Goal: Transaction & Acquisition: Purchase product/service

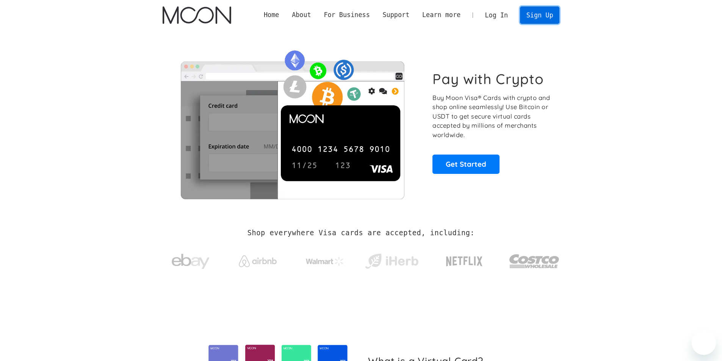
click at [536, 19] on link "Sign Up" at bounding box center [539, 14] width 39 height 17
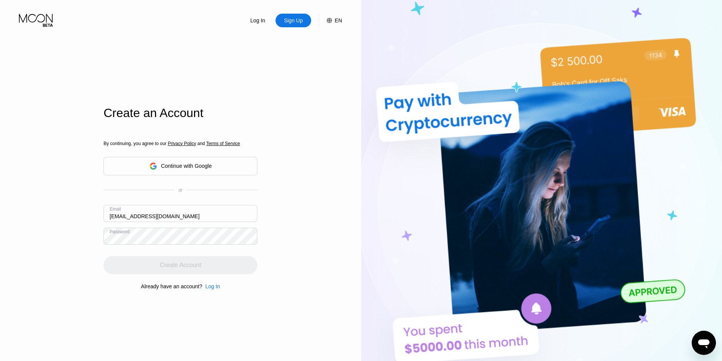
click at [188, 216] on input "[EMAIL_ADDRESS][DOMAIN_NAME]" at bounding box center [180, 213] width 154 height 17
click at [164, 219] on input "[EMAIL_ADDRESS][DOMAIN_NAME]" at bounding box center [180, 213] width 154 height 17
click at [197, 219] on input "[EMAIL_ADDRESS][DOMAIN_NAME]" at bounding box center [180, 213] width 154 height 17
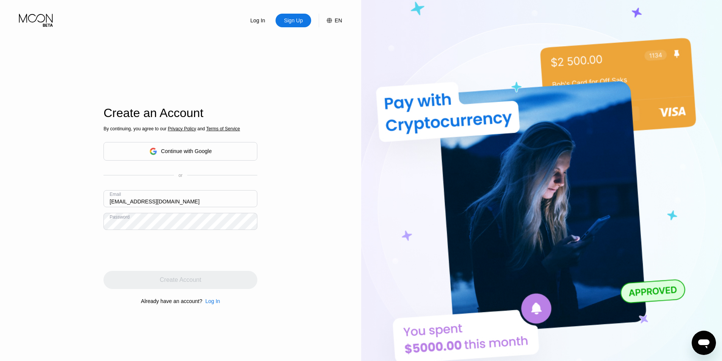
click at [0, 212] on div "Log In Sign Up EN Language English Save Create an Account By continuing, you ag…" at bounding box center [180, 198] width 361 height 397
click at [123, 207] on input "[EMAIL_ADDRESS][DOMAIN_NAME]" at bounding box center [180, 198] width 154 height 17
click at [140, 204] on input "[EMAIL_ADDRESS][DOMAIN_NAME]" at bounding box center [180, 198] width 154 height 17
drag, startPoint x: 205, startPoint y: 202, endPoint x: 27, endPoint y: 171, distance: 181.1
click at [27, 171] on div "Log In Sign Up EN Language English Save Create an Account By continuing, you ag…" at bounding box center [180, 198] width 361 height 397
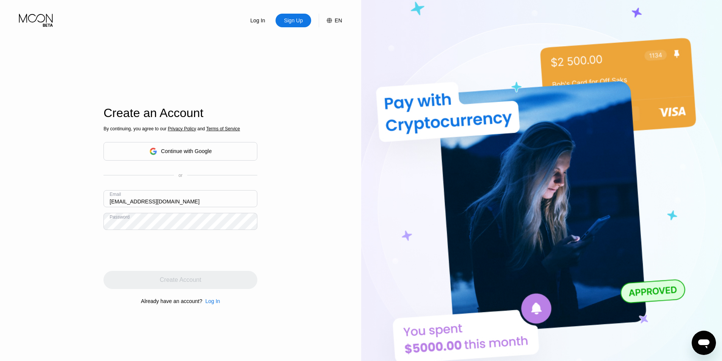
paste input "dragon.ninja0513"
type input "[EMAIL_ADDRESS][DOMAIN_NAME]"
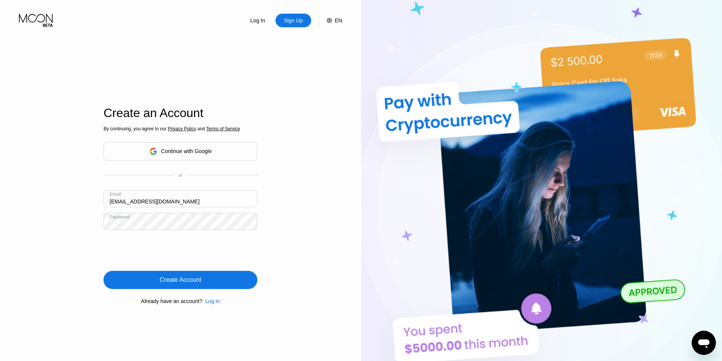
click at [171, 274] on div "Create Account" at bounding box center [180, 280] width 154 height 18
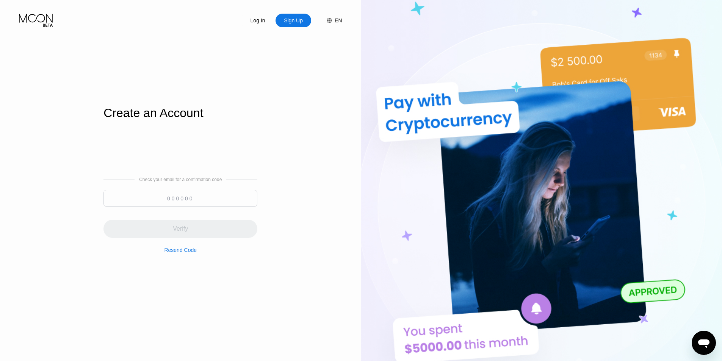
click at [179, 197] on input at bounding box center [180, 198] width 154 height 17
click at [254, 278] on div "Check your email for a confirmation code Verify Resend Code" at bounding box center [180, 215] width 154 height 182
click at [207, 197] on input at bounding box center [180, 198] width 154 height 17
paste input "144007"
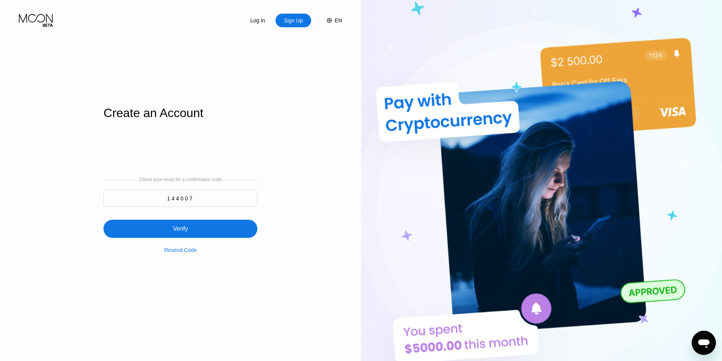
type input "144007"
click at [194, 225] on div "Verify" at bounding box center [180, 229] width 154 height 18
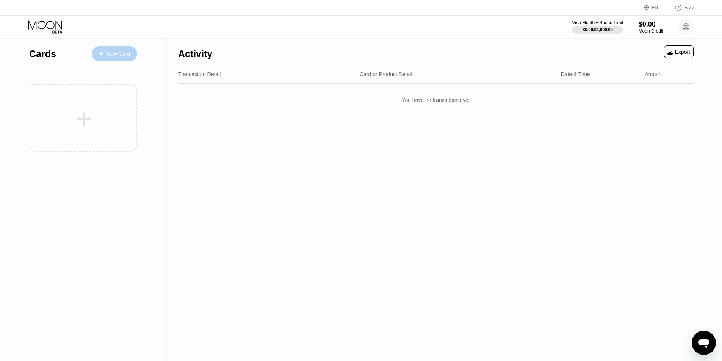
click at [116, 57] on div "New Card" at bounding box center [117, 54] width 23 height 6
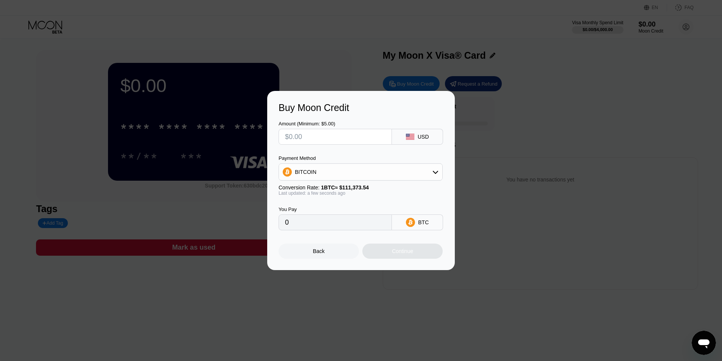
click at [333, 134] on input "text" at bounding box center [335, 136] width 100 height 15
type input "$1"
type input "0.00000898"
type input "$1"
click at [243, 182] on div "Buy Moon Credit Amount (Minimum: $5.00) $1 USD Payment Method BITCOIN Conversio…" at bounding box center [361, 180] width 722 height 179
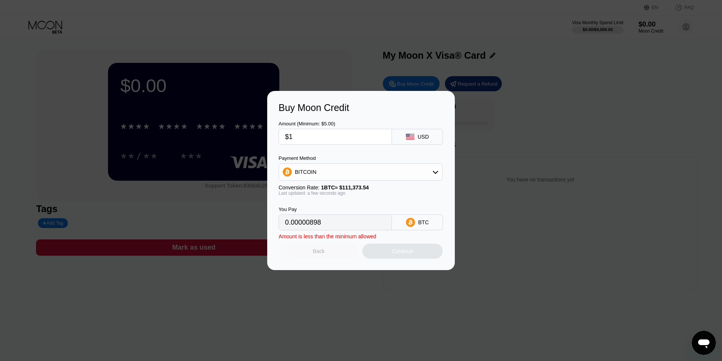
click at [318, 259] on div "Back" at bounding box center [319, 251] width 80 height 15
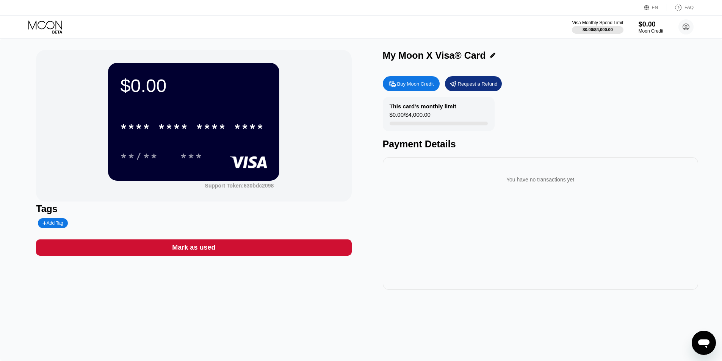
click at [218, 139] on div "* * * * * * * * * * * * **** **/** ***" at bounding box center [193, 133] width 147 height 45
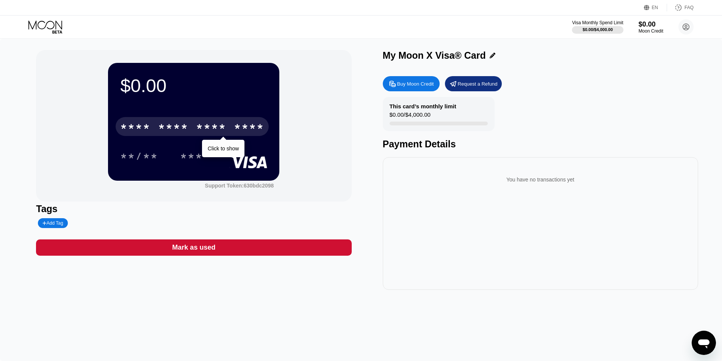
click at [224, 128] on div "* * * *" at bounding box center [211, 128] width 30 height 12
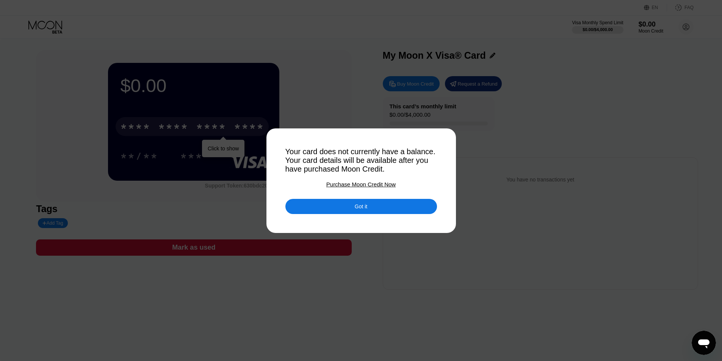
click at [344, 208] on div "Got it" at bounding box center [361, 206] width 152 height 15
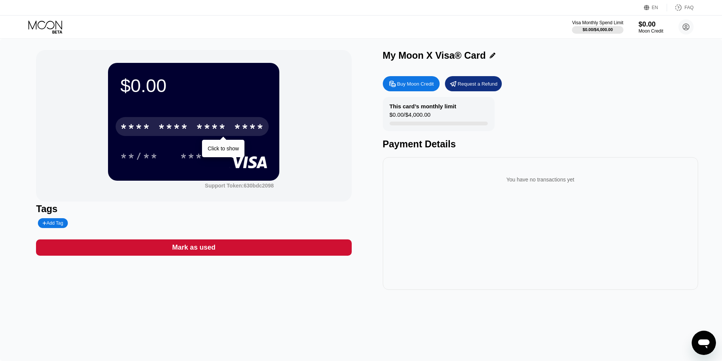
click at [60, 25] on icon at bounding box center [45, 26] width 35 height 13
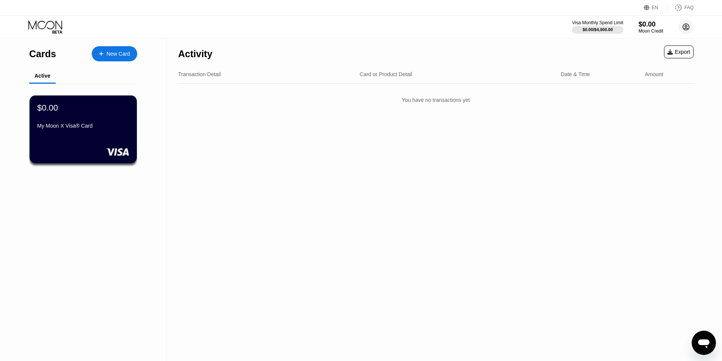
click at [689, 30] on circle at bounding box center [685, 26] width 15 height 15
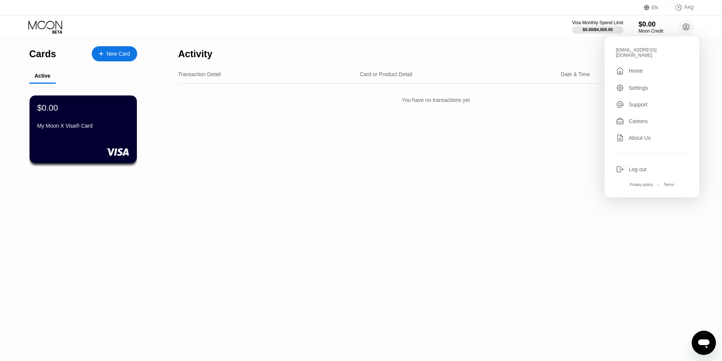
click at [638, 68] on div "Home" at bounding box center [636, 71] width 14 height 6
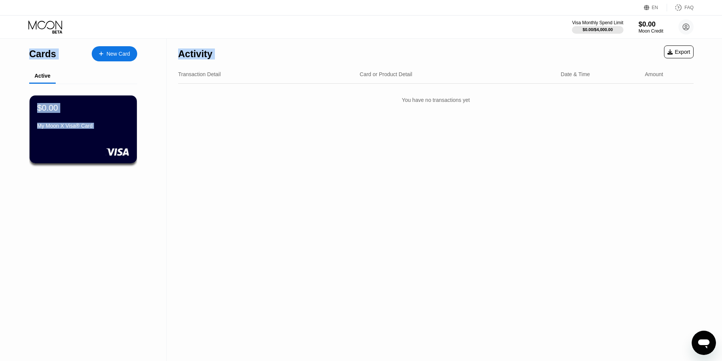
drag, startPoint x: 667, startPoint y: 30, endPoint x: 722, endPoint y: 39, distance: 55.3
click at [722, 39] on div "EN Language Select an item Save FAQ Visa Monthly Spend Limit $0.00 / $4,000.00 …" at bounding box center [361, 180] width 722 height 361
click at [690, 33] on circle at bounding box center [685, 26] width 15 height 15
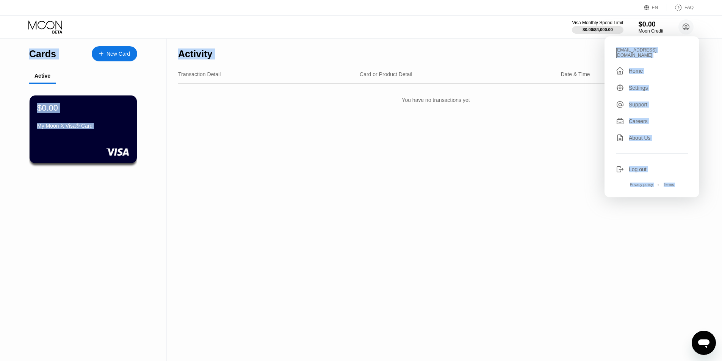
click at [647, 85] on div "Settings" at bounding box center [638, 88] width 19 height 6
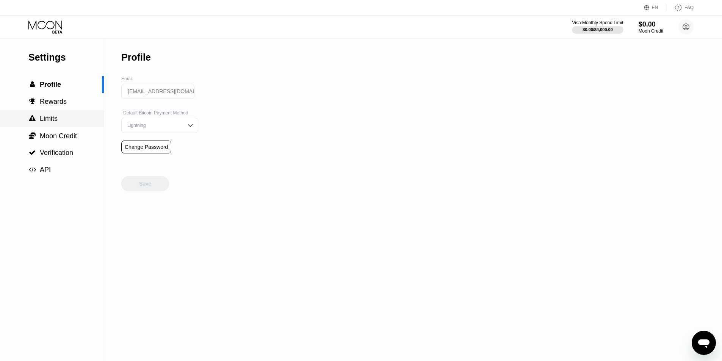
click at [54, 122] on span "Limits" at bounding box center [49, 119] width 18 height 8
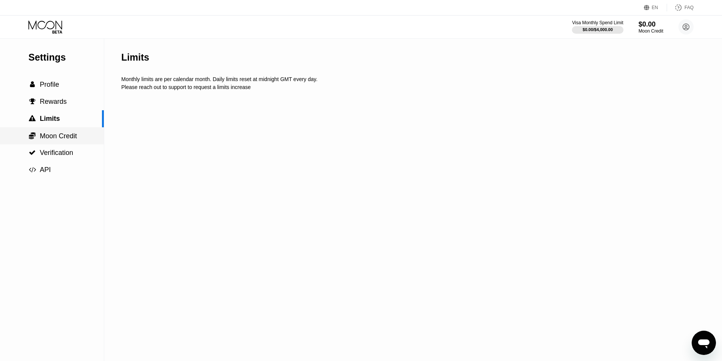
click at [55, 137] on span "Moon Credit" at bounding box center [58, 136] width 37 height 8
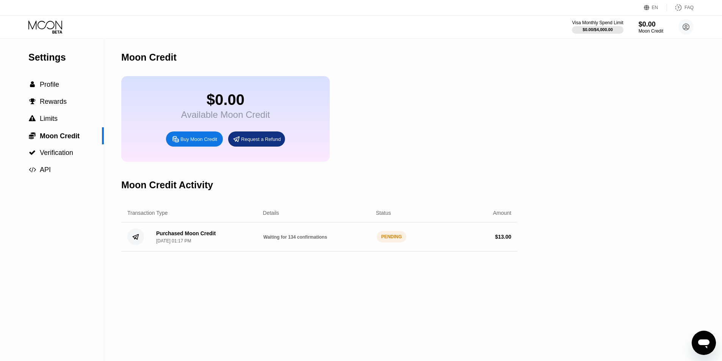
click at [202, 236] on div "Purchased Moon Credit" at bounding box center [186, 233] width 60 height 6
click at [56, 26] on icon at bounding box center [45, 26] width 35 height 13
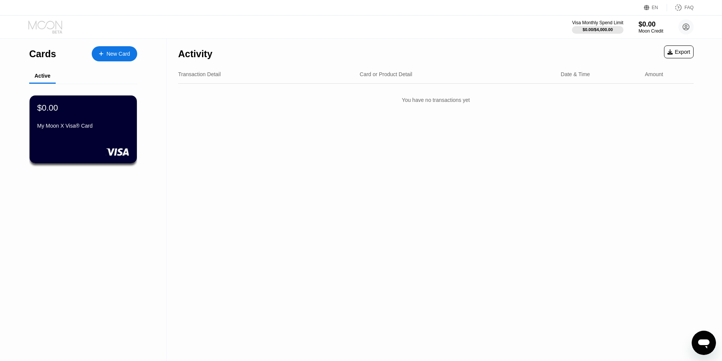
click at [61, 28] on icon at bounding box center [45, 24] width 34 height 9
click at [59, 29] on icon at bounding box center [45, 26] width 35 height 13
click at [58, 29] on icon at bounding box center [45, 26] width 35 height 13
click at [674, 27] on div "Visa Monthly Spend Limit $0.00 / $4,000.00 $0.00 Moon Credit dragon.ninja0513@o…" at bounding box center [633, 26] width 122 height 15
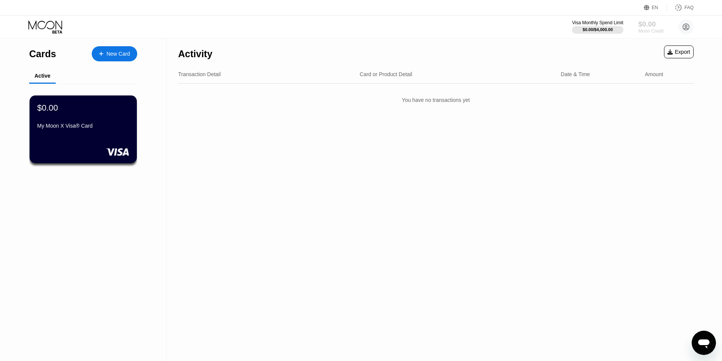
click at [638, 29] on div "Moon Credit" at bounding box center [650, 30] width 25 height 5
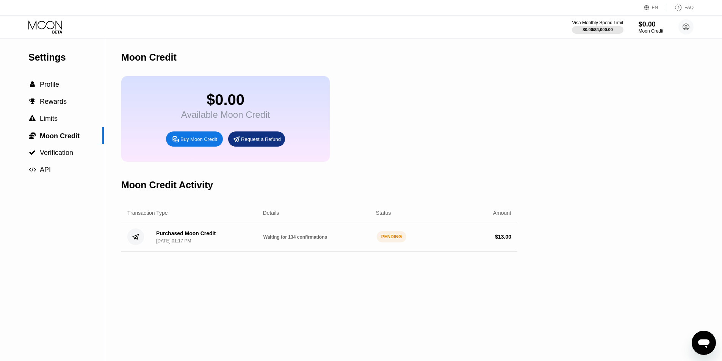
click at [290, 240] on span "Waiting for 134 confirmations" at bounding box center [295, 237] width 64 height 5
click at [57, 144] on div " Moon Credit" at bounding box center [52, 135] width 104 height 17
click at [58, 157] on span "Verification" at bounding box center [56, 153] width 33 height 8
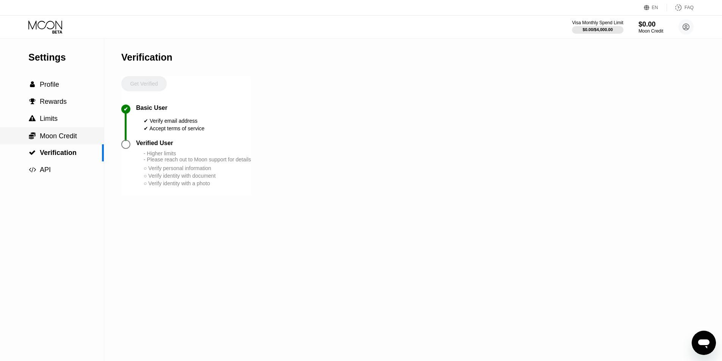
click at [59, 144] on div " Moon Credit" at bounding box center [52, 135] width 104 height 17
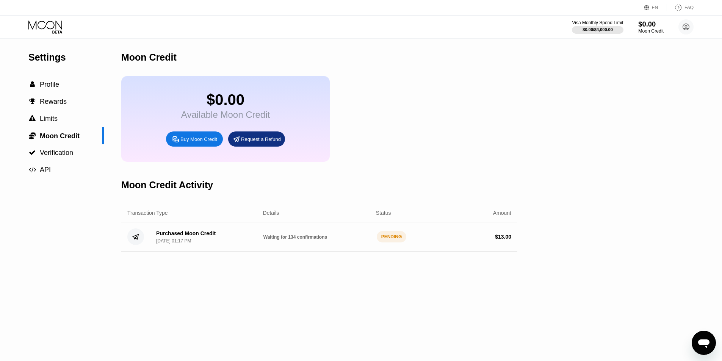
click at [651, 26] on div "$0.00" at bounding box center [650, 24] width 25 height 8
click at [650, 29] on div "Moon Credit" at bounding box center [650, 30] width 25 height 5
click at [58, 120] on div " Limits" at bounding box center [52, 119] width 104 height 8
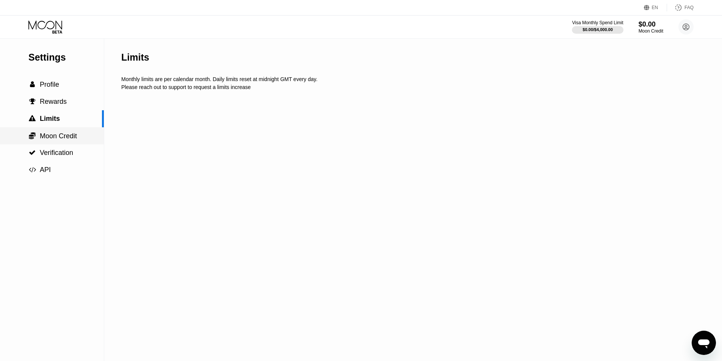
click at [53, 137] on span "Moon Credit" at bounding box center [58, 136] width 37 height 8
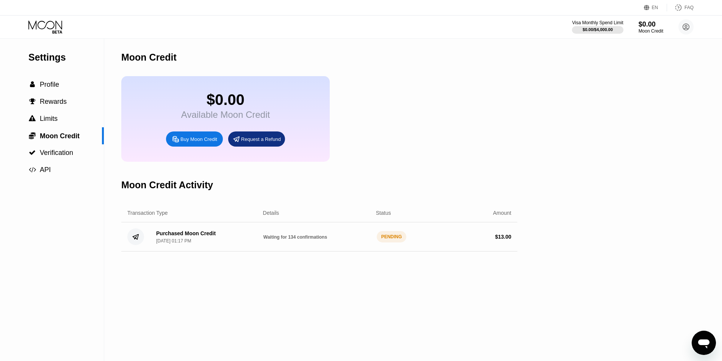
click at [204, 244] on div "Purchased Moon Credit Sep 22, 2025, 01:17 PM" at bounding box center [186, 236] width 60 height 13
click at [200, 236] on div "Purchased Moon Credit" at bounding box center [186, 233] width 60 height 6
click at [65, 91] on div " Profile" at bounding box center [52, 84] width 104 height 17
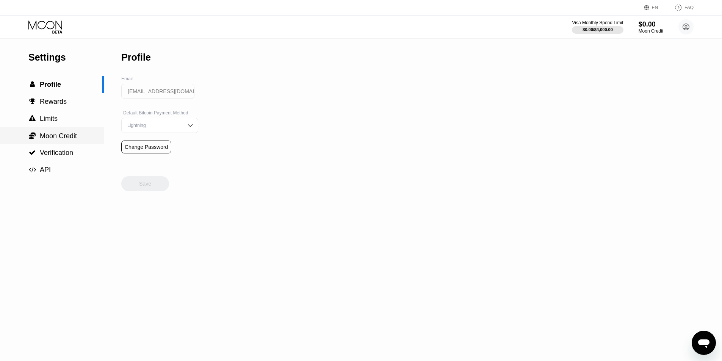
click at [55, 136] on span "Moon Credit" at bounding box center [58, 136] width 37 height 8
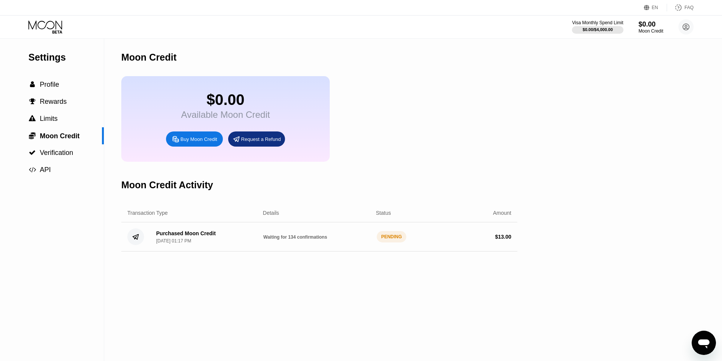
click at [641, 31] on div "Moon Credit" at bounding box center [651, 30] width 25 height 5
click at [641, 31] on div "Moon Credit" at bounding box center [650, 30] width 25 height 5
click at [601, 26] on div at bounding box center [598, 30] width 52 height 8
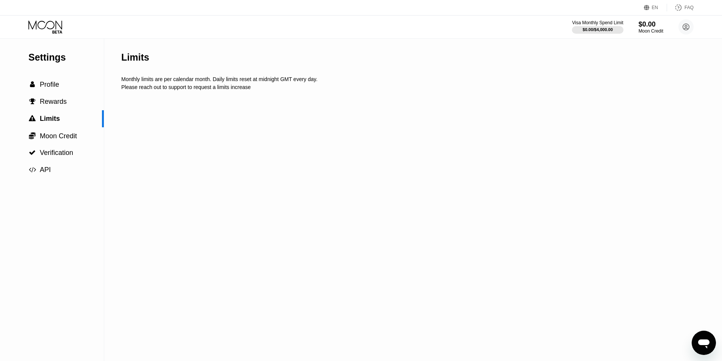
click at [639, 25] on div "$0.00" at bounding box center [651, 24] width 25 height 8
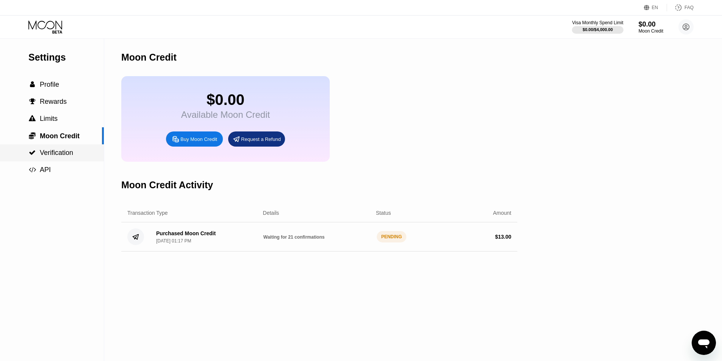
click at [55, 152] on span "Verification" at bounding box center [56, 153] width 33 height 8
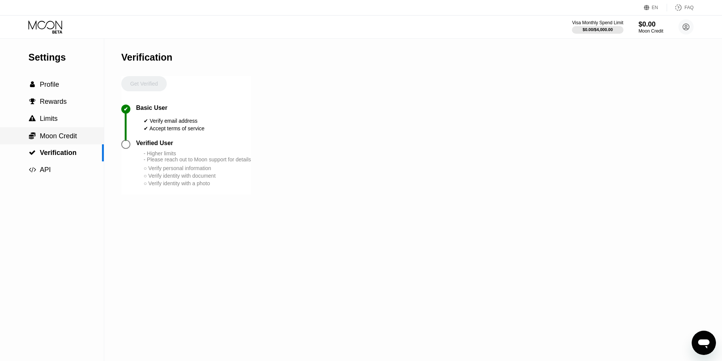
click at [61, 143] on div " Moon Credit" at bounding box center [52, 135] width 104 height 17
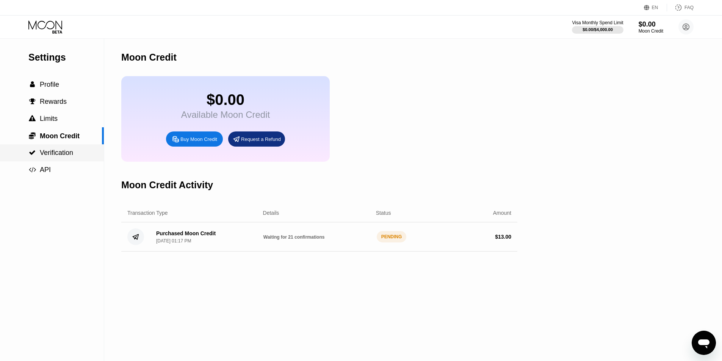
click at [62, 157] on span "Verification" at bounding box center [56, 153] width 33 height 8
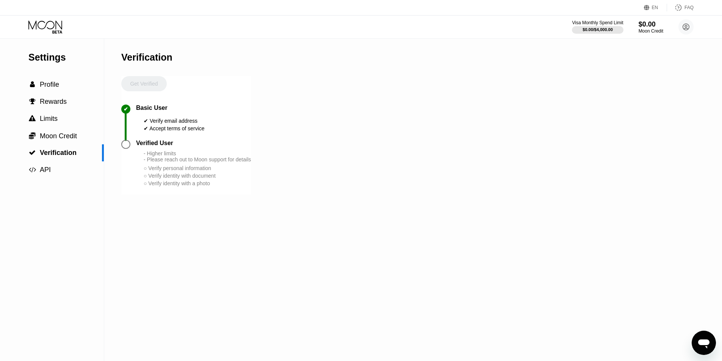
click at [125, 149] on div at bounding box center [125, 144] width 9 height 9
click at [53, 149] on div " Verification" at bounding box center [52, 152] width 104 height 17
click at [58, 139] on span "Moon Credit" at bounding box center [58, 136] width 37 height 8
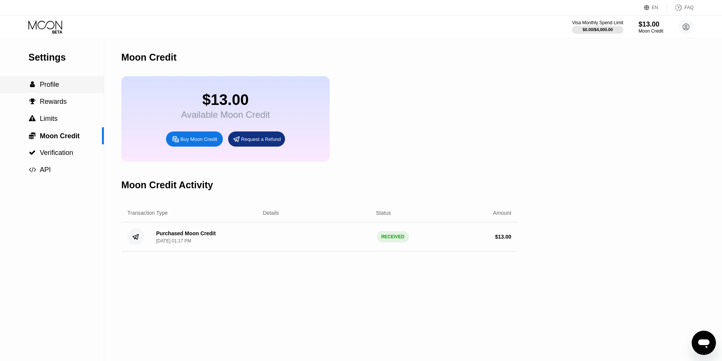
click at [45, 91] on div " Profile" at bounding box center [52, 84] width 104 height 17
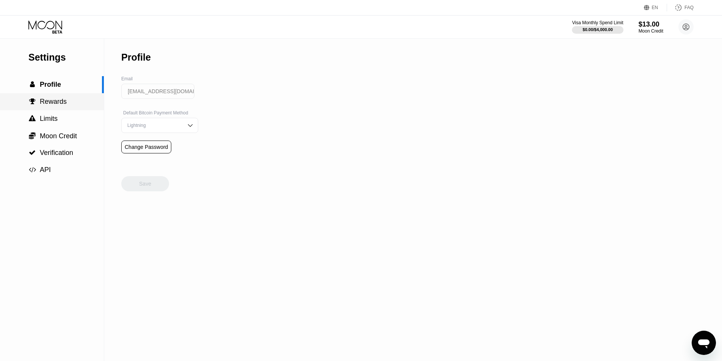
click at [64, 105] on span "Rewards" at bounding box center [53, 102] width 27 height 8
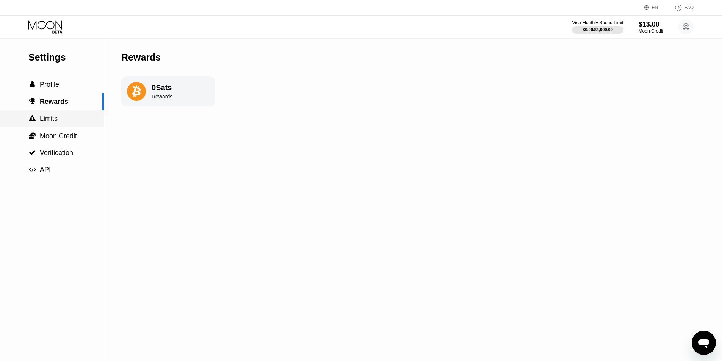
click at [63, 120] on div " Limits" at bounding box center [52, 119] width 104 height 8
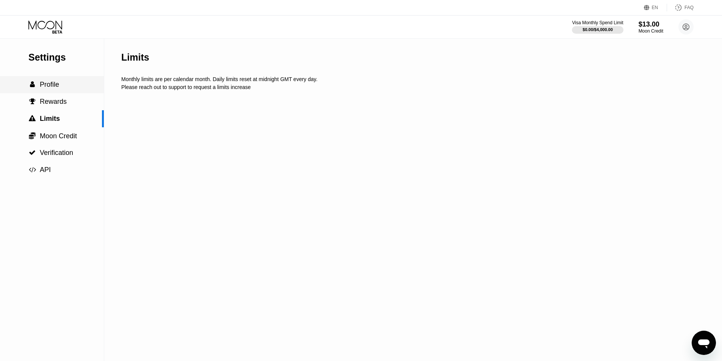
click at [66, 89] on div " Profile" at bounding box center [52, 85] width 104 height 8
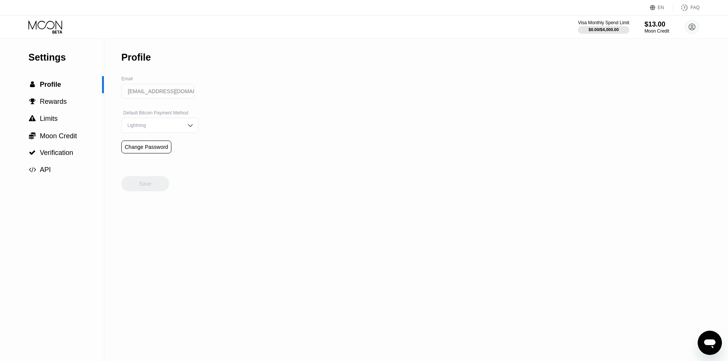
click at [55, 27] on icon at bounding box center [45, 26] width 35 height 13
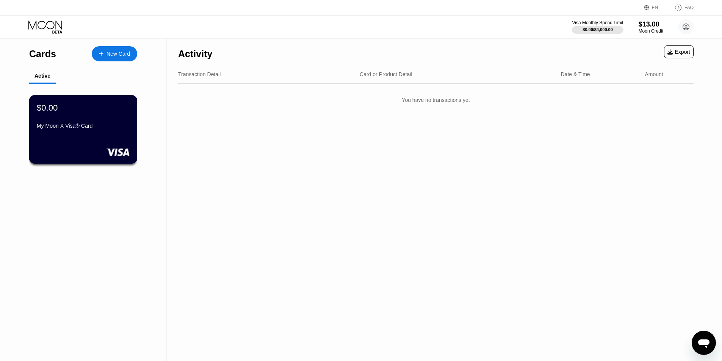
click at [97, 124] on div "$0.00 My Moon X Visa® Card" at bounding box center [83, 117] width 93 height 29
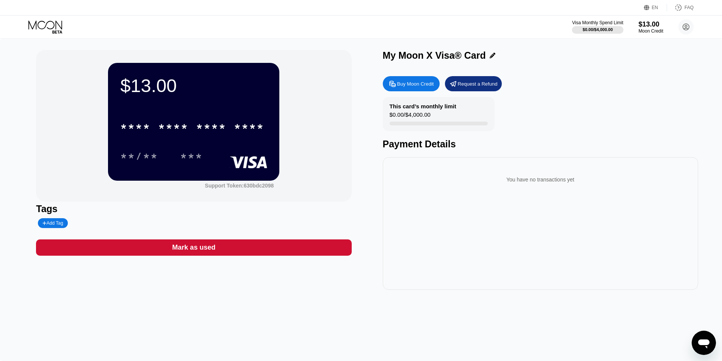
click at [215, 132] on div "* * * *" at bounding box center [211, 128] width 30 height 12
click at [225, 127] on div "* * * *" at bounding box center [211, 128] width 30 height 12
click at [132, 154] on div "08/28" at bounding box center [139, 157] width 38 height 12
click at [190, 152] on div "489" at bounding box center [191, 157] width 23 height 12
